Goal: Task Accomplishment & Management: Use online tool/utility

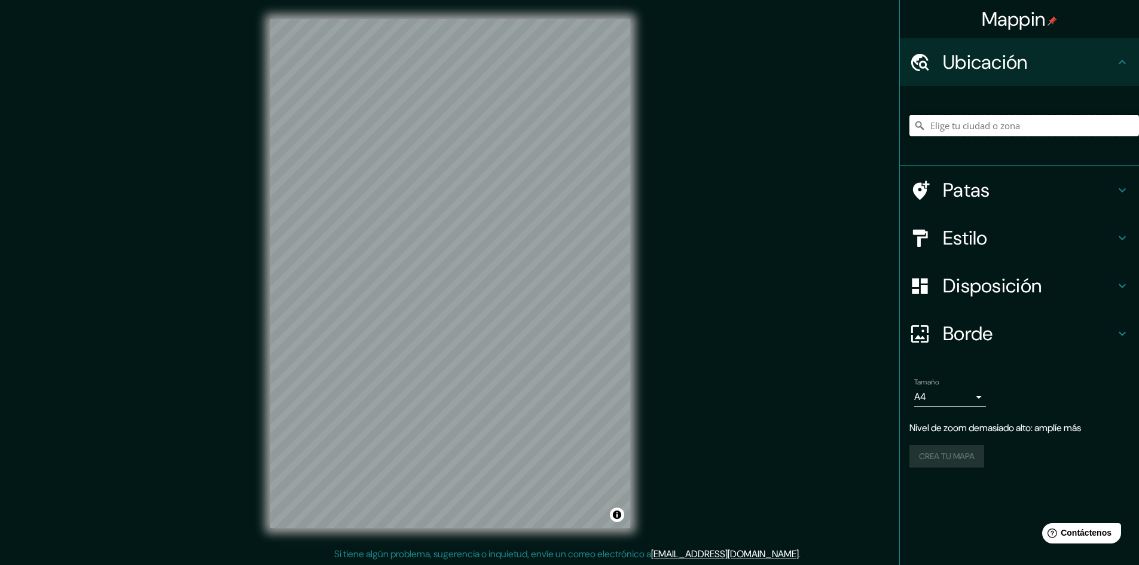
click at [955, 127] on input "Elige tu ciudad o zona" at bounding box center [1024, 126] width 230 height 22
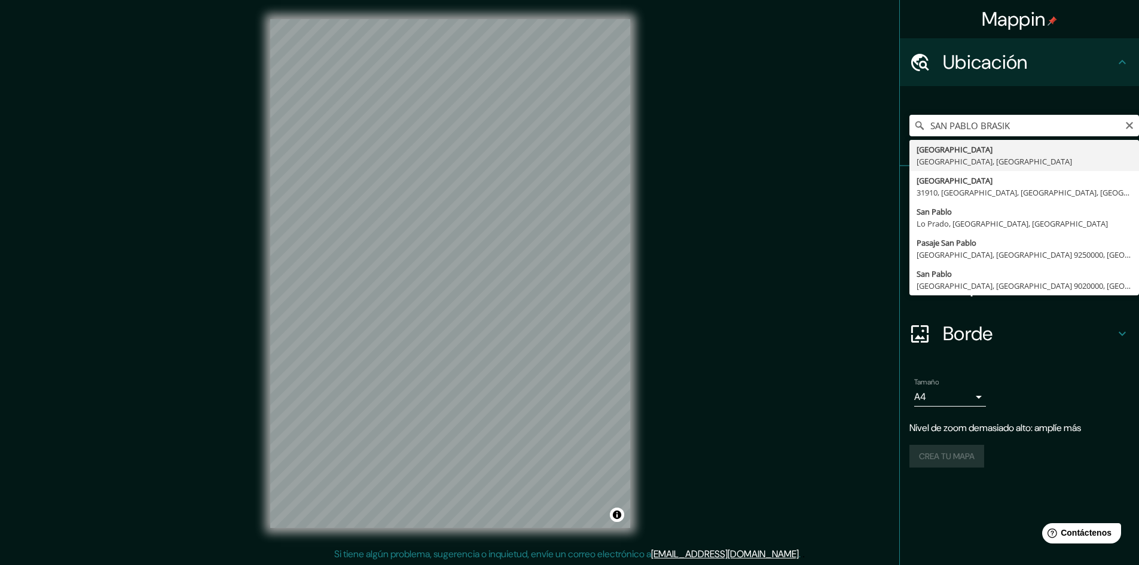
type input "[GEOGRAPHIC_DATA], [GEOGRAPHIC_DATA], [GEOGRAPHIC_DATA]"
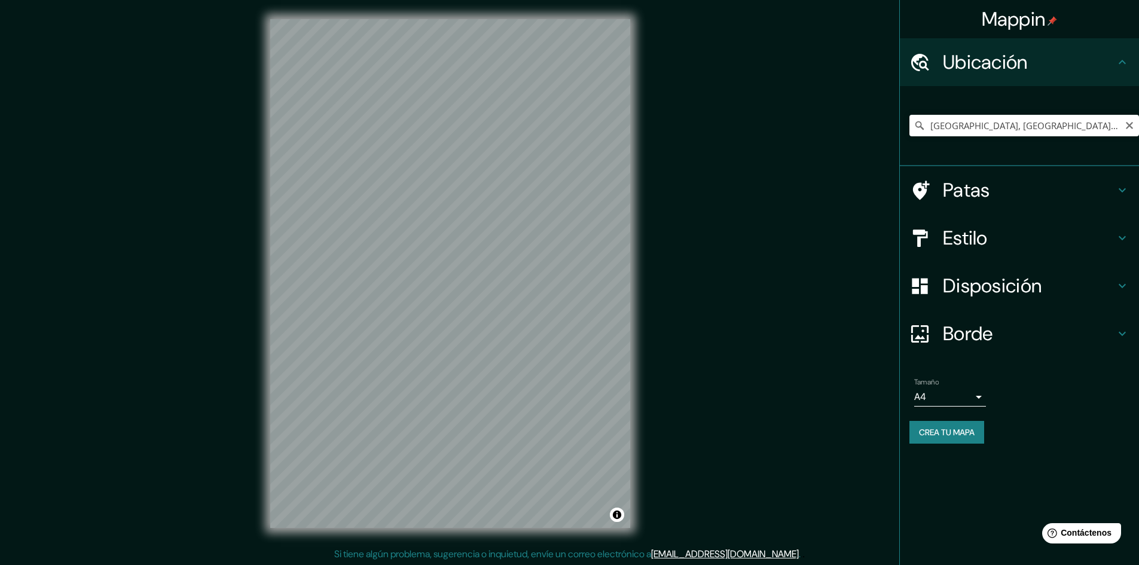
click at [992, 247] on h4 "Estilo" at bounding box center [1029, 238] width 172 height 24
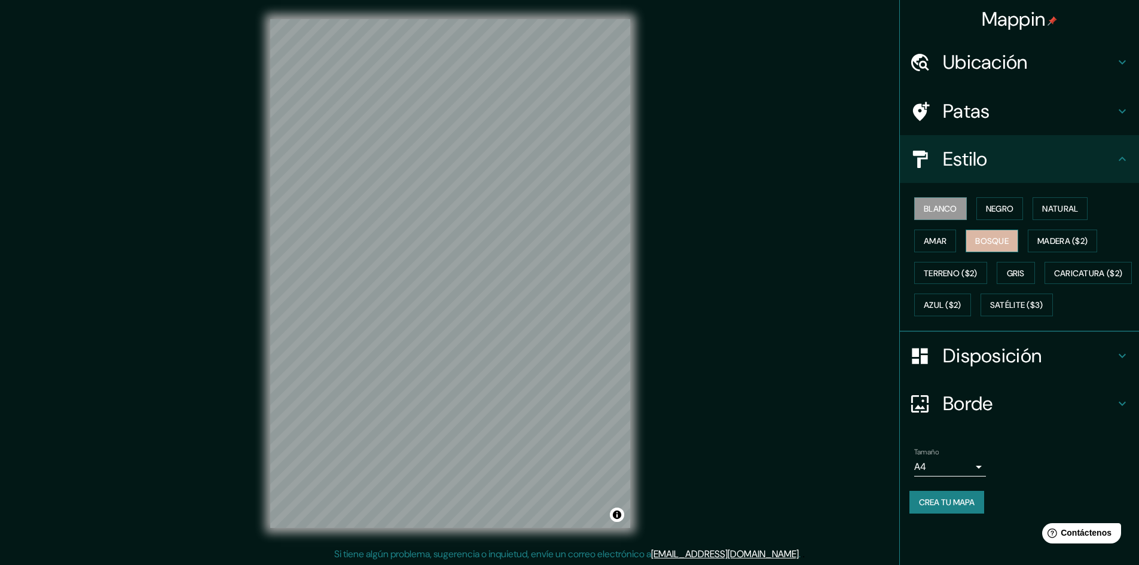
click at [992, 247] on font "Bosque" at bounding box center [991, 241] width 33 height 16
click at [946, 244] on font "Amar" at bounding box center [934, 241] width 23 height 11
click at [1000, 212] on font "Negro" at bounding box center [1000, 208] width 28 height 11
click at [1075, 213] on font "Natural" at bounding box center [1060, 208] width 36 height 11
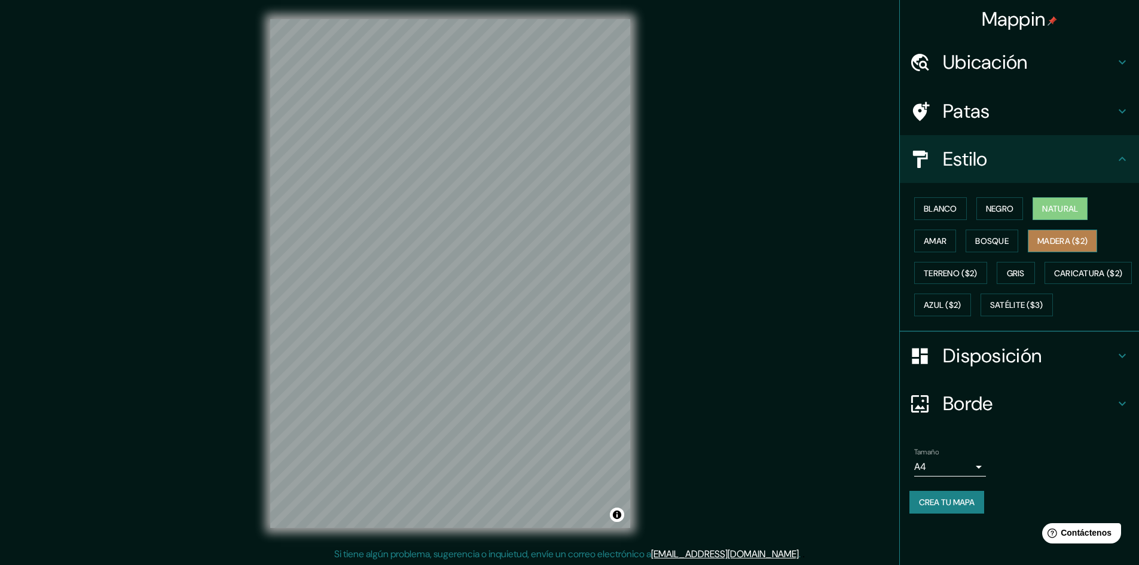
click at [1072, 243] on font "Madera ($2)" at bounding box center [1062, 241] width 50 height 11
click at [990, 311] on font "Satélite ($3)" at bounding box center [1016, 305] width 53 height 11
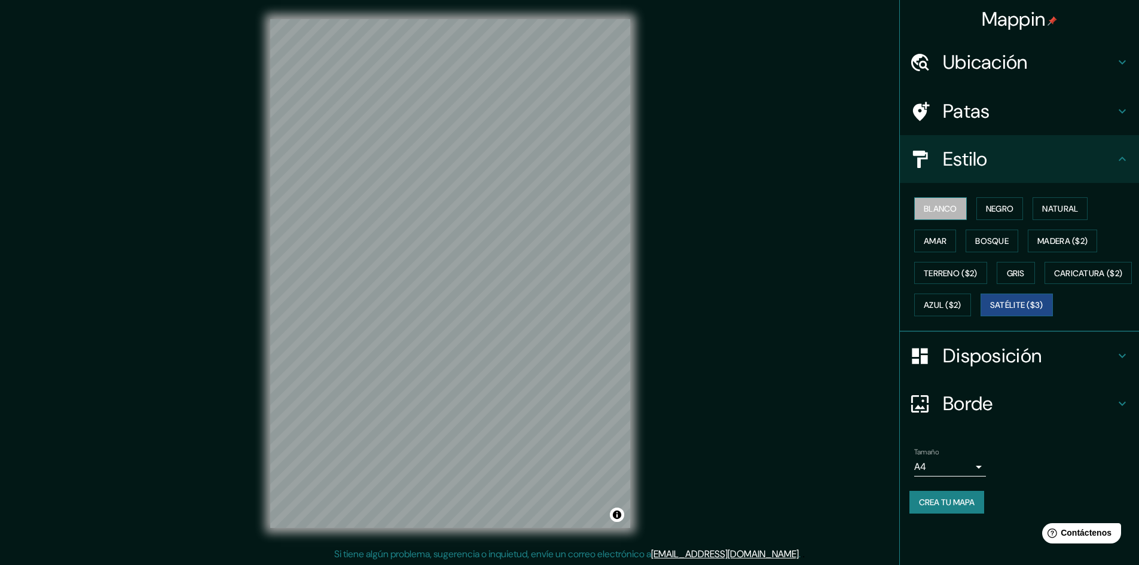
click at [937, 207] on font "Blanco" at bounding box center [939, 208] width 33 height 11
click at [1058, 209] on font "Natural" at bounding box center [1060, 208] width 36 height 11
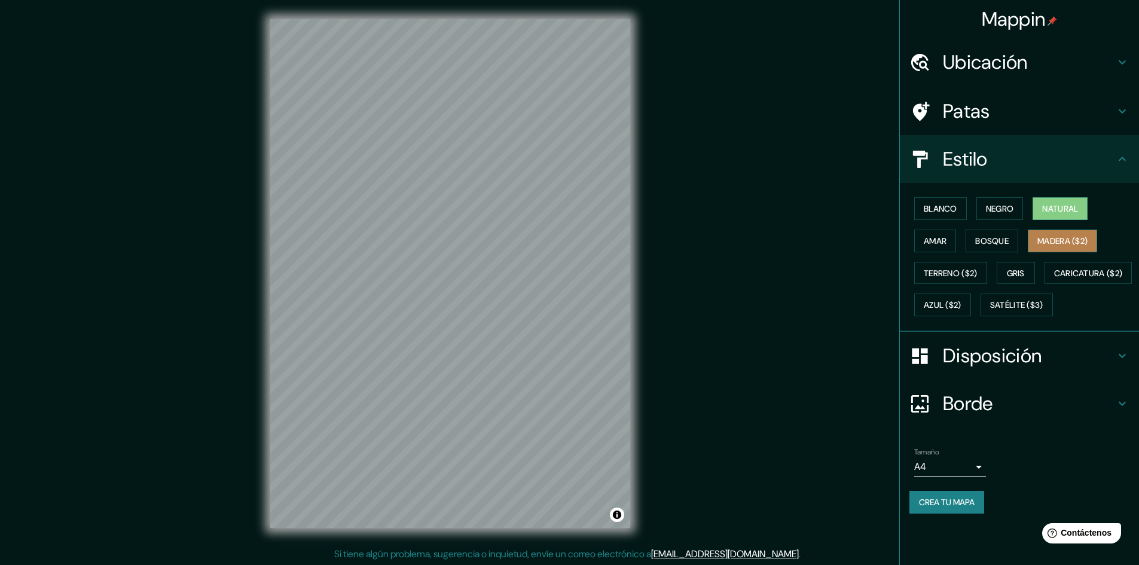
click at [1060, 245] on font "Madera ($2)" at bounding box center [1062, 241] width 50 height 11
click at [991, 238] on font "Bosque" at bounding box center [991, 241] width 33 height 11
click at [1060, 245] on font "Madera ($2)" at bounding box center [1062, 241] width 50 height 11
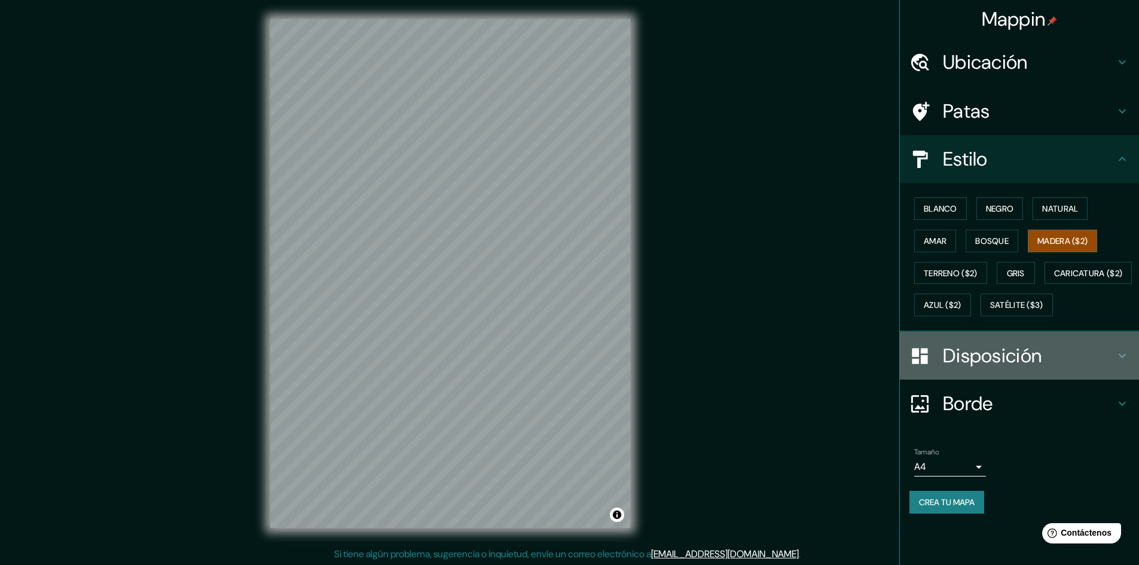
click at [981, 368] on font "Disposición" at bounding box center [992, 355] width 99 height 25
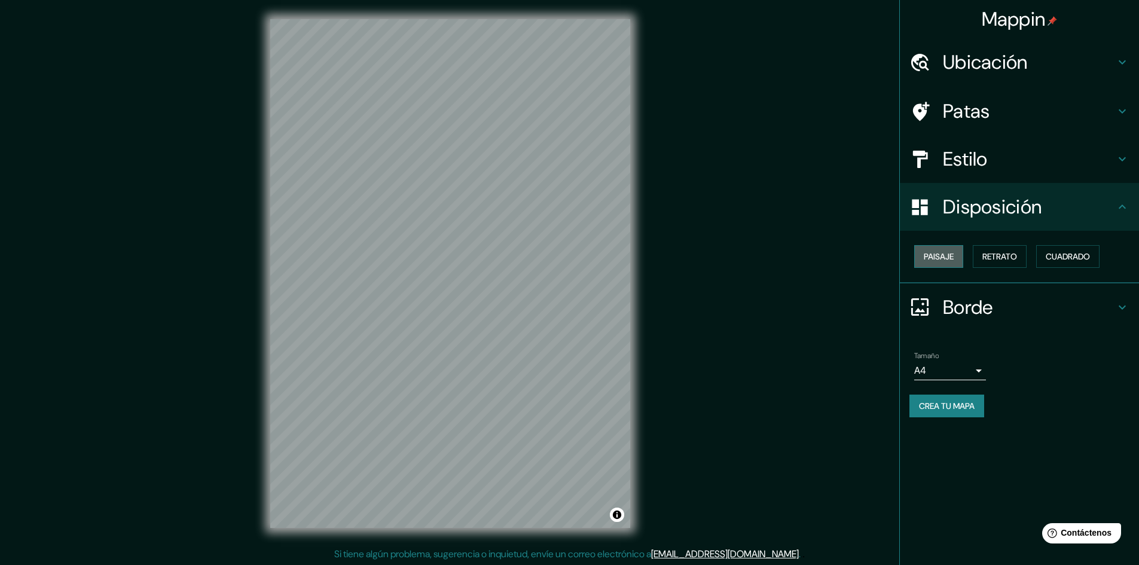
click at [950, 262] on font "Paisaje" at bounding box center [938, 257] width 30 height 16
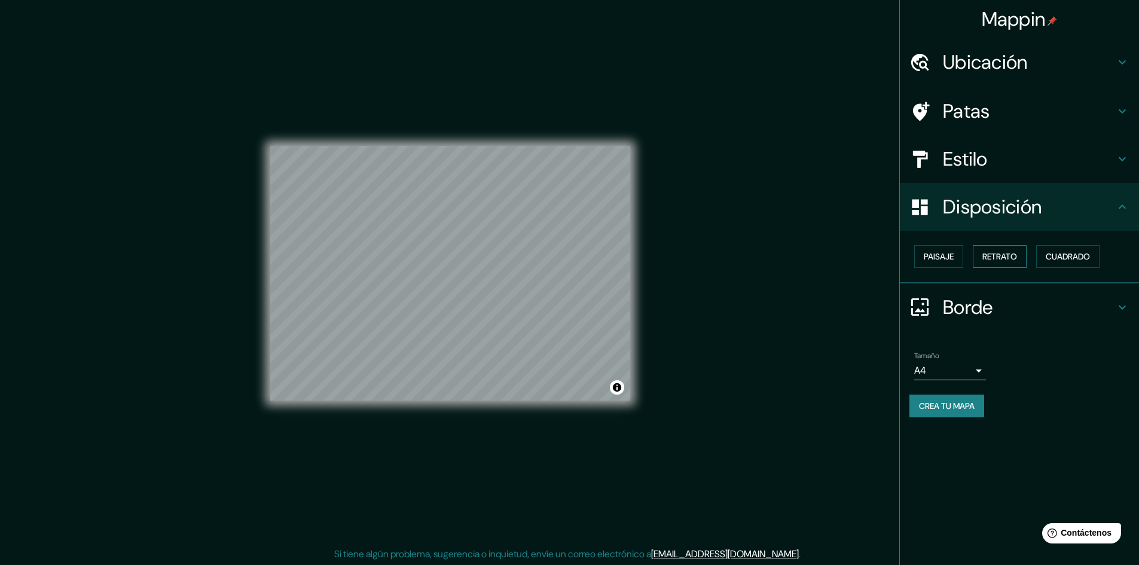
click at [1001, 260] on font "Retrato" at bounding box center [999, 256] width 35 height 11
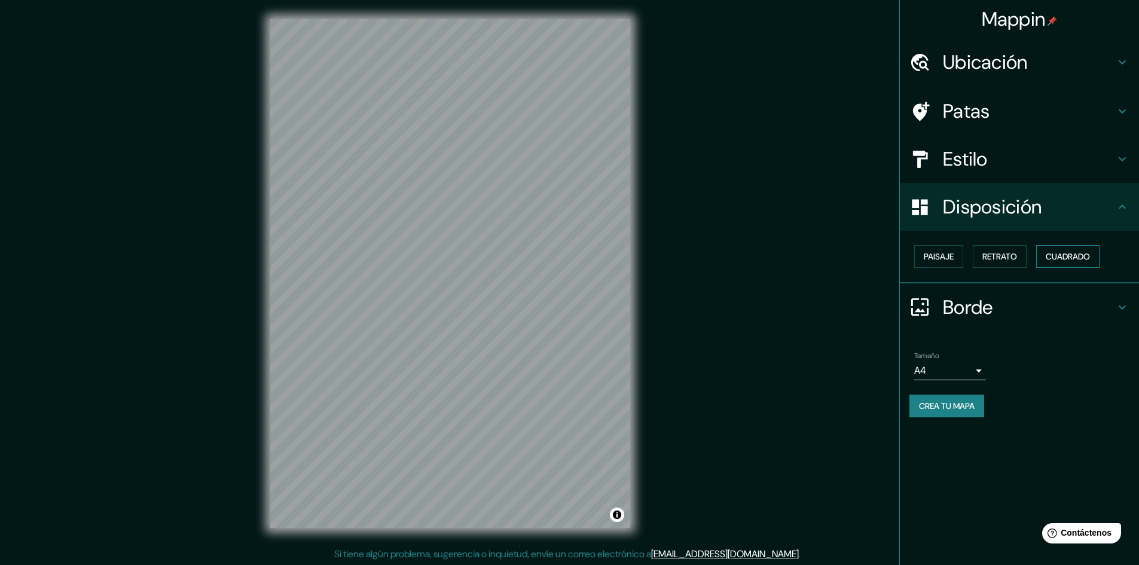
click at [1066, 258] on font "Cuadrado" at bounding box center [1067, 256] width 44 height 11
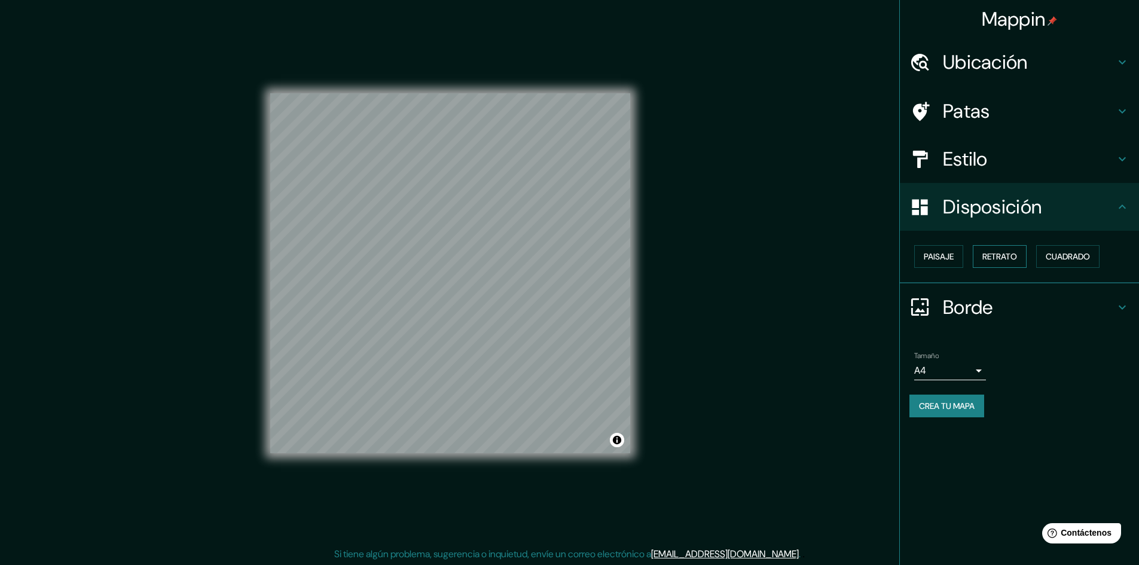
click at [999, 255] on font "Retrato" at bounding box center [999, 256] width 35 height 11
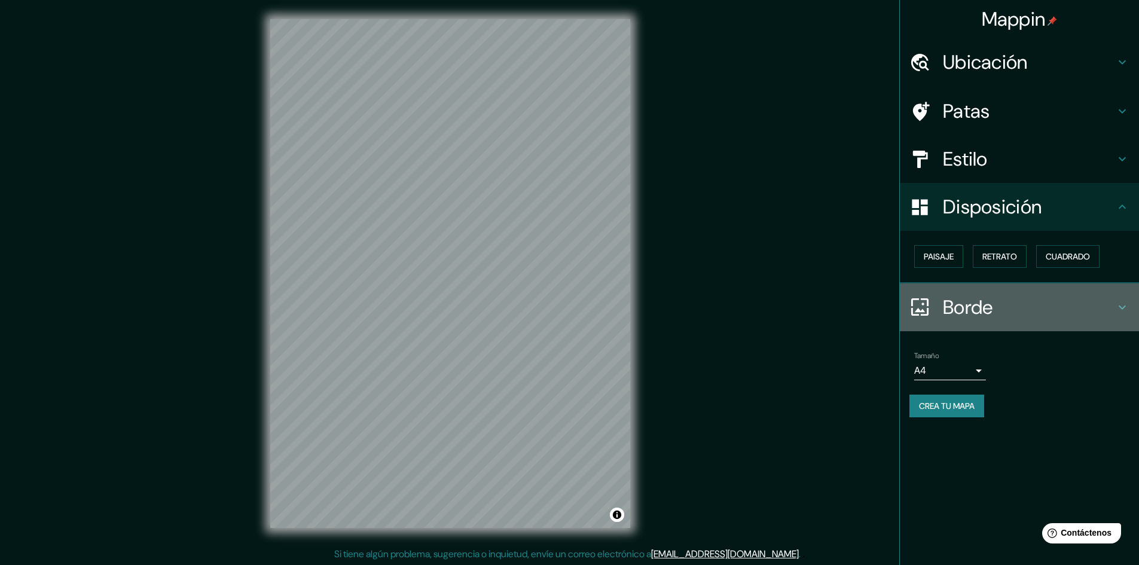
click at [977, 311] on font "Borde" at bounding box center [968, 307] width 50 height 25
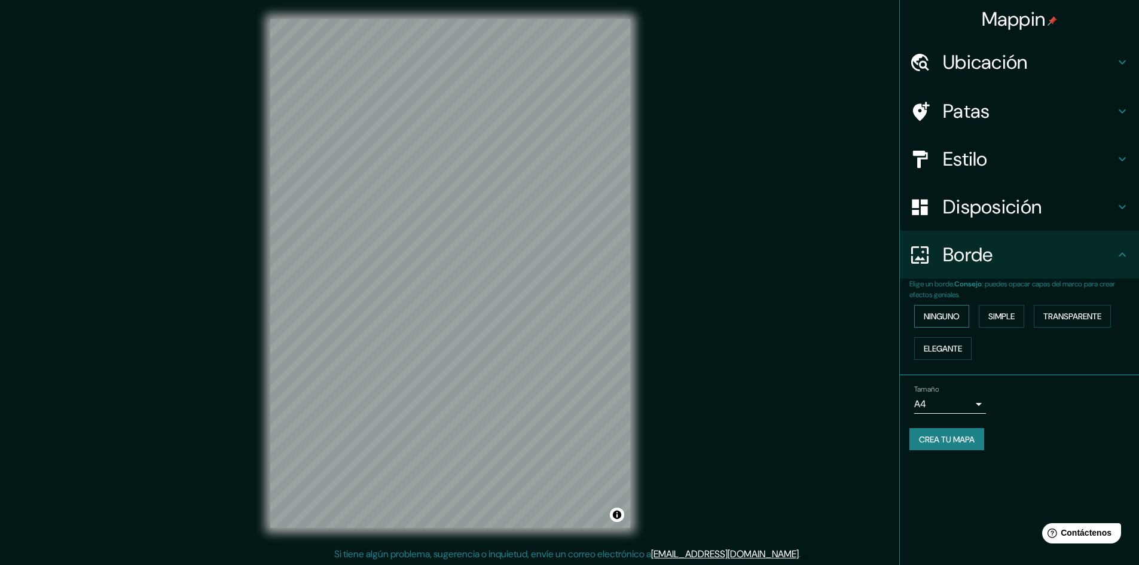
click at [954, 318] on font "Ninguno" at bounding box center [941, 316] width 36 height 11
click at [952, 350] on font "Elegante" at bounding box center [942, 348] width 38 height 11
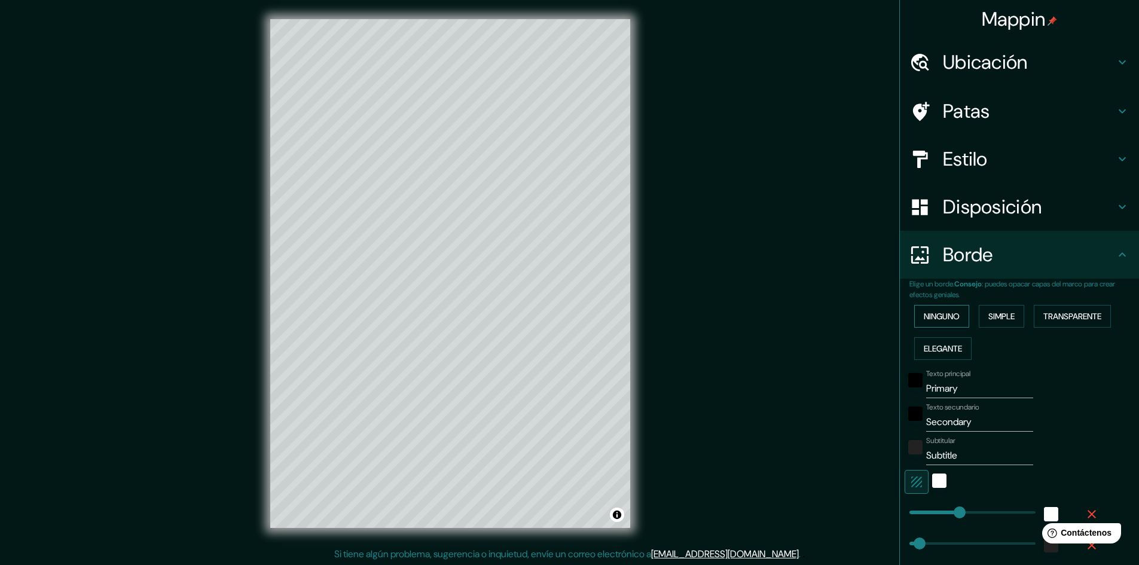
click at [945, 320] on font "Ninguno" at bounding box center [941, 316] width 36 height 11
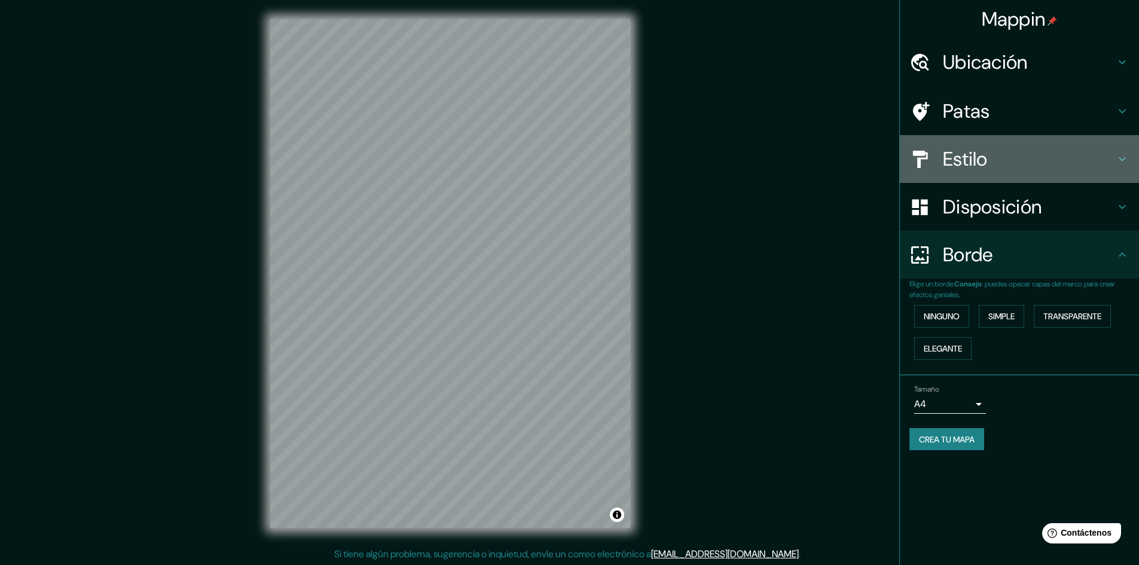
click at [965, 163] on font "Estilo" at bounding box center [965, 158] width 45 height 25
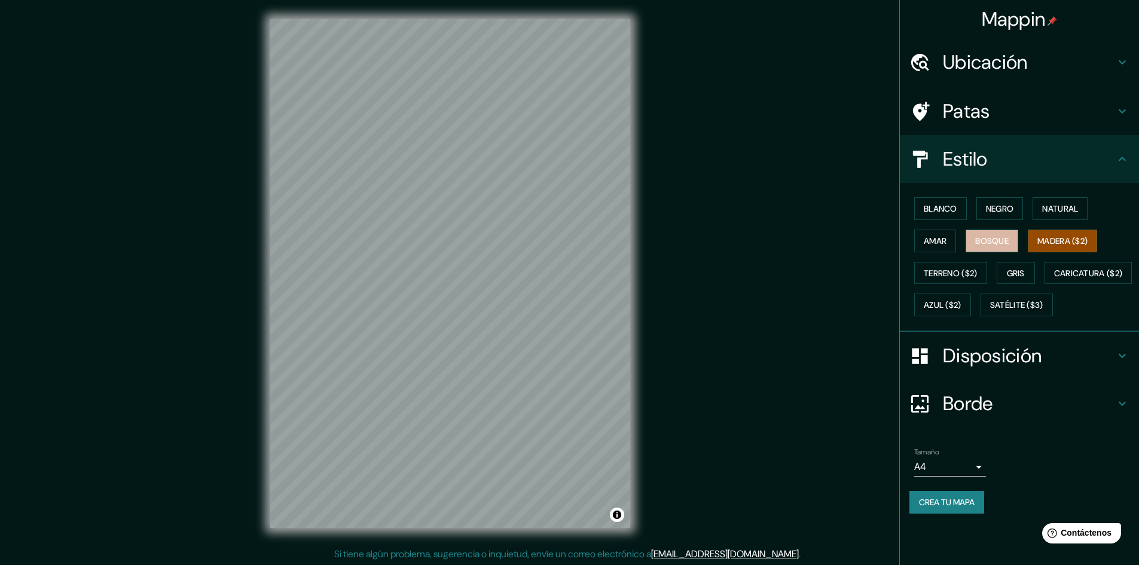
click at [990, 241] on font "Bosque" at bounding box center [991, 241] width 33 height 11
click at [1047, 220] on div "Blanco Negro Natural Amar Bosque Madera ($2) Terreno ($2) Gris Caricatura ($2) …" at bounding box center [1024, 256] width 230 height 129
click at [1059, 204] on font "Natural" at bounding box center [1060, 208] width 36 height 11
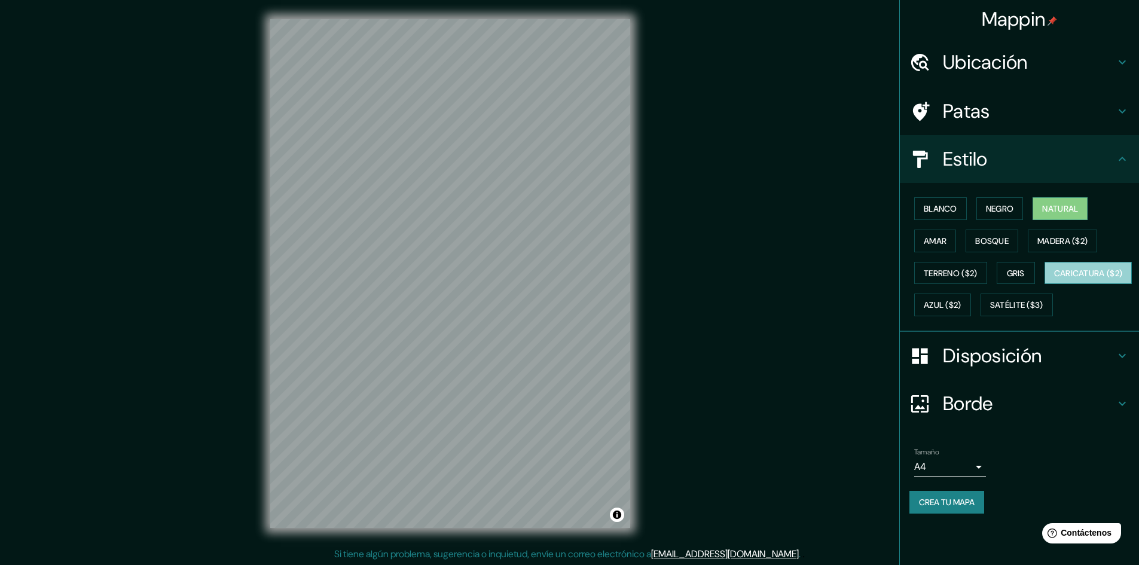
click at [1054, 279] on font "Caricatura ($2)" at bounding box center [1088, 273] width 69 height 11
click at [990, 311] on font "Satélite ($3)" at bounding box center [1016, 305] width 53 height 11
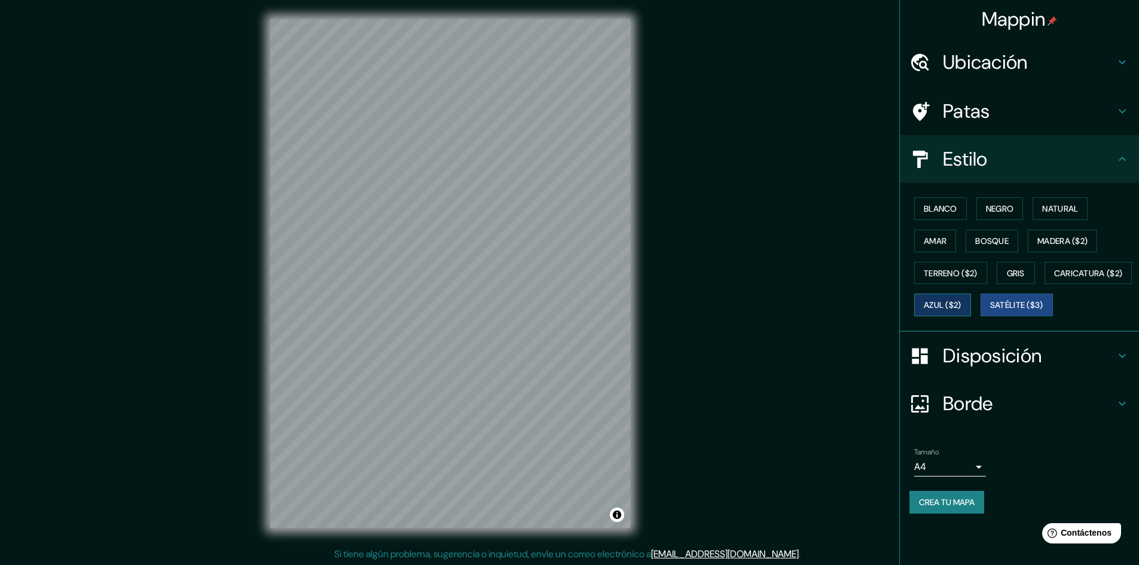
click at [961, 303] on font "Azul ($2)" at bounding box center [942, 305] width 38 height 11
click at [932, 241] on font "Amar" at bounding box center [934, 241] width 23 height 11
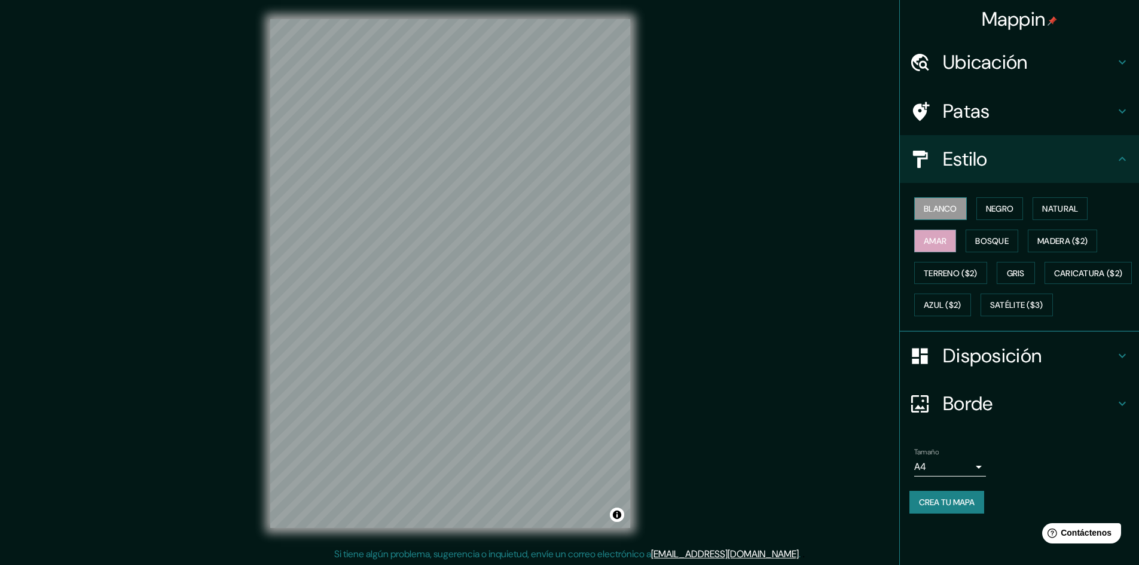
click at [939, 212] on font "Blanco" at bounding box center [939, 208] width 33 height 11
click at [1004, 206] on font "Negro" at bounding box center [1000, 208] width 28 height 11
click at [1078, 209] on font "Natural" at bounding box center [1060, 208] width 36 height 11
click at [964, 510] on font "Crea tu mapa" at bounding box center [947, 502] width 56 height 16
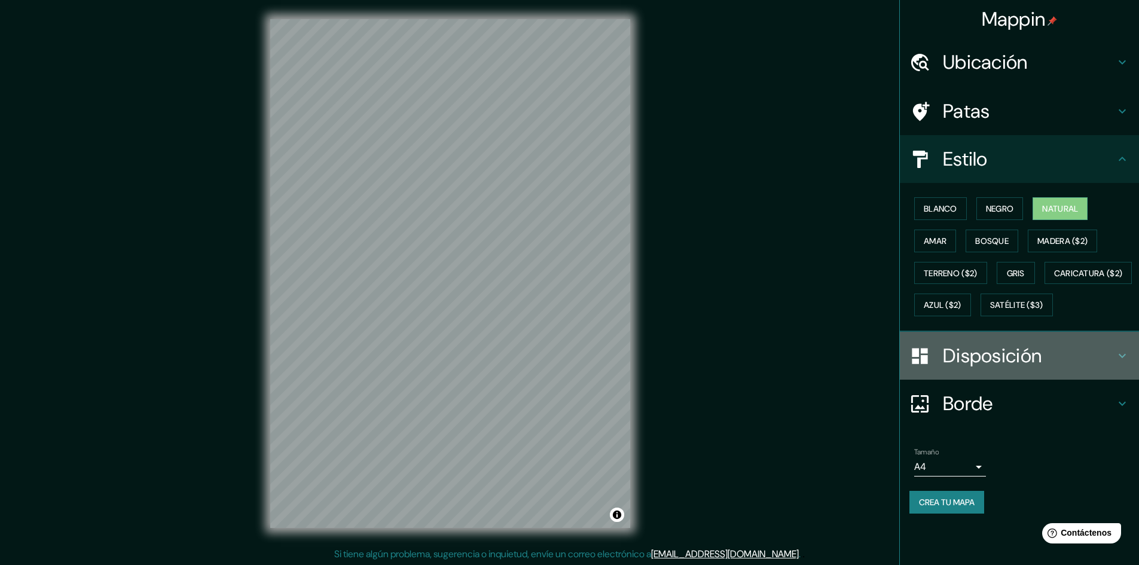
click at [993, 368] on font "Disposición" at bounding box center [992, 355] width 99 height 25
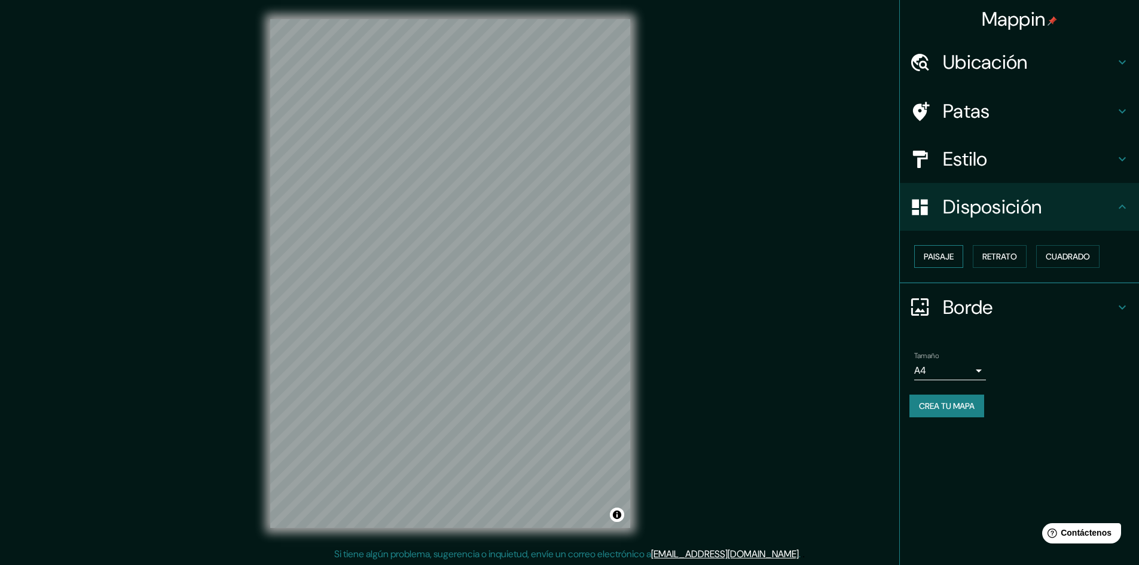
click at [946, 259] on font "Paisaje" at bounding box center [938, 256] width 30 height 11
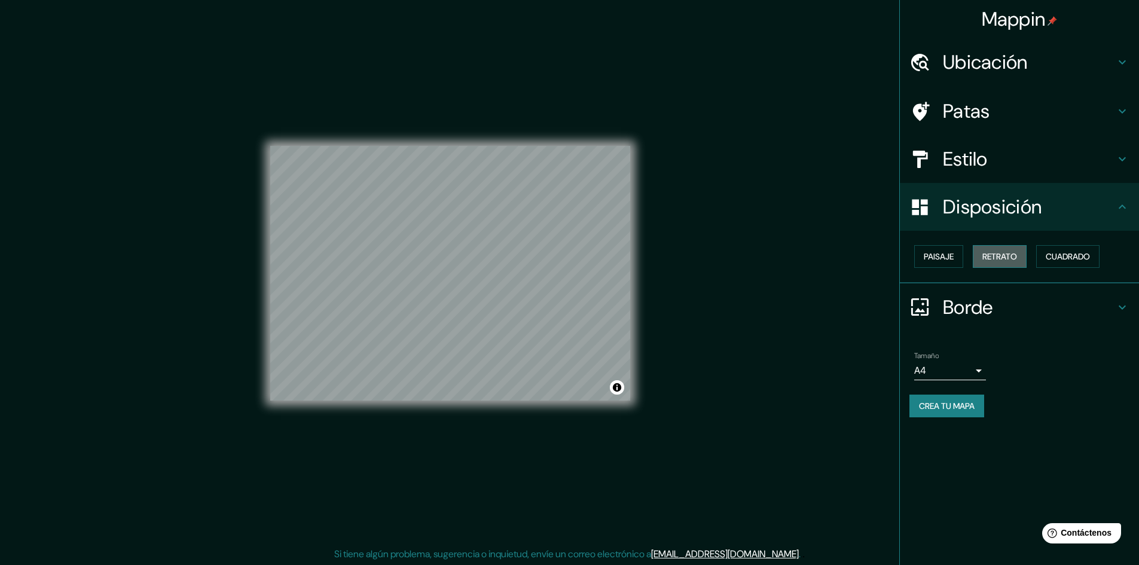
click at [1001, 259] on font "Retrato" at bounding box center [999, 256] width 35 height 11
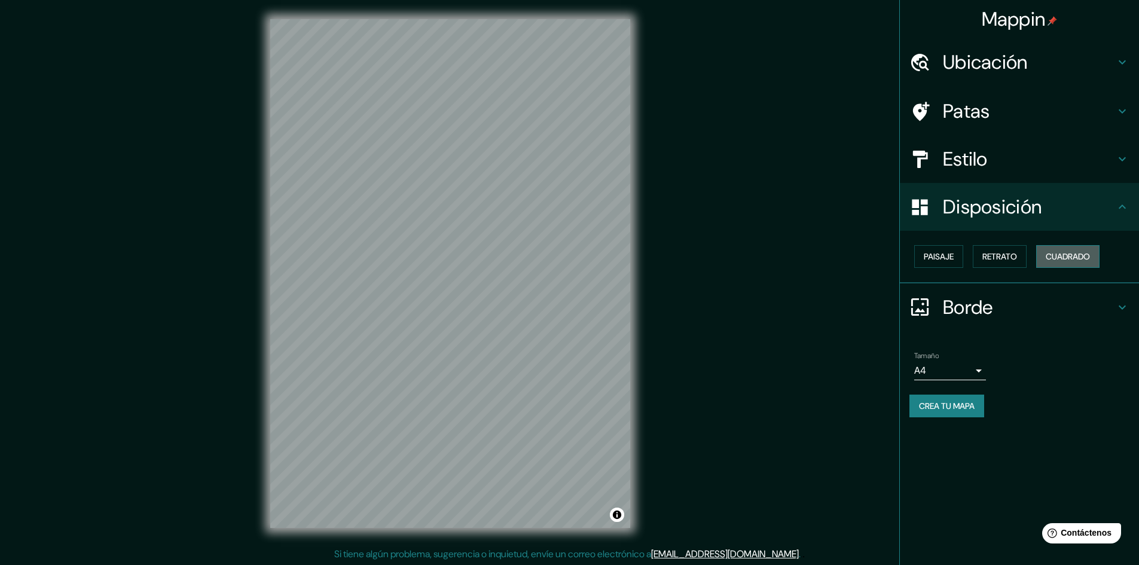
click at [1059, 259] on font "Cuadrado" at bounding box center [1067, 256] width 44 height 11
